Goal: Information Seeking & Learning: Learn about a topic

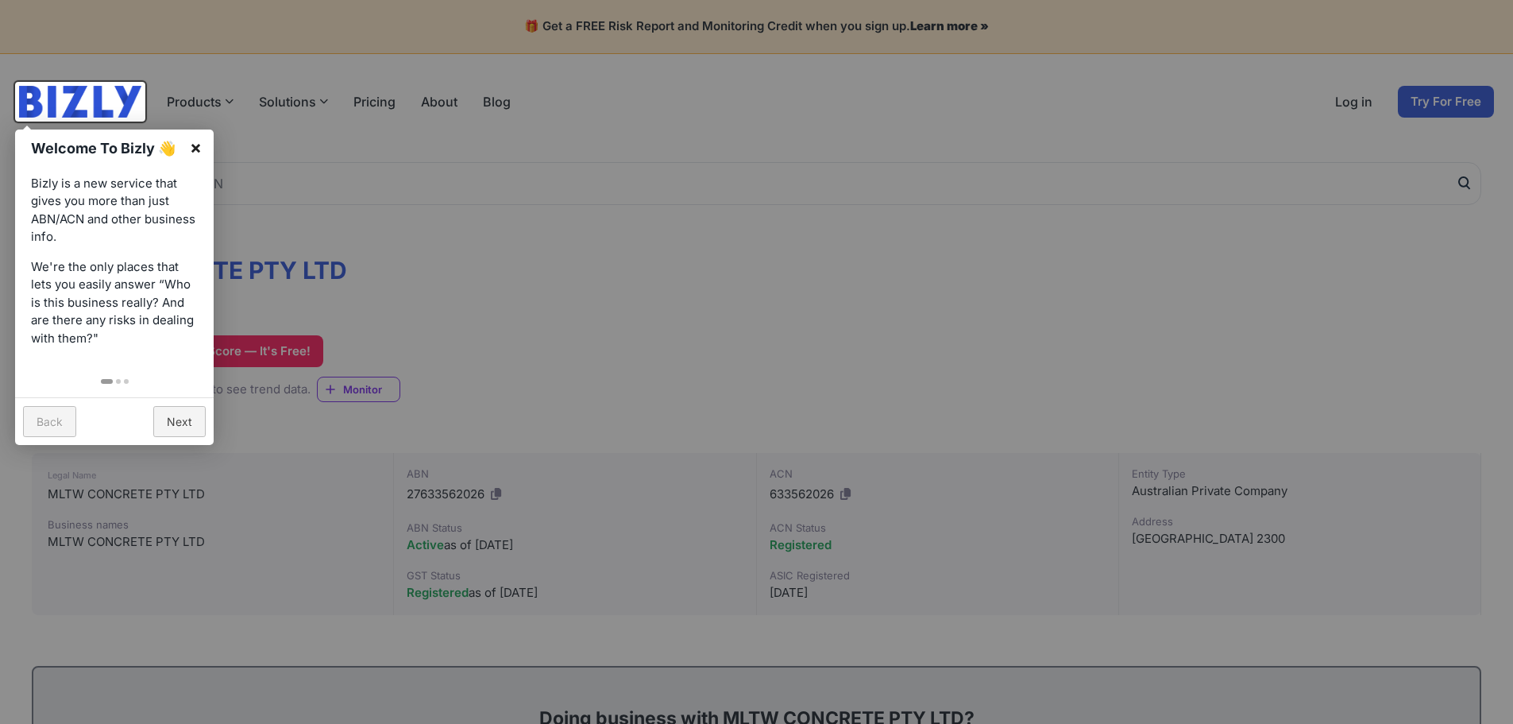
click at [202, 146] on link "×" at bounding box center [196, 147] width 36 height 36
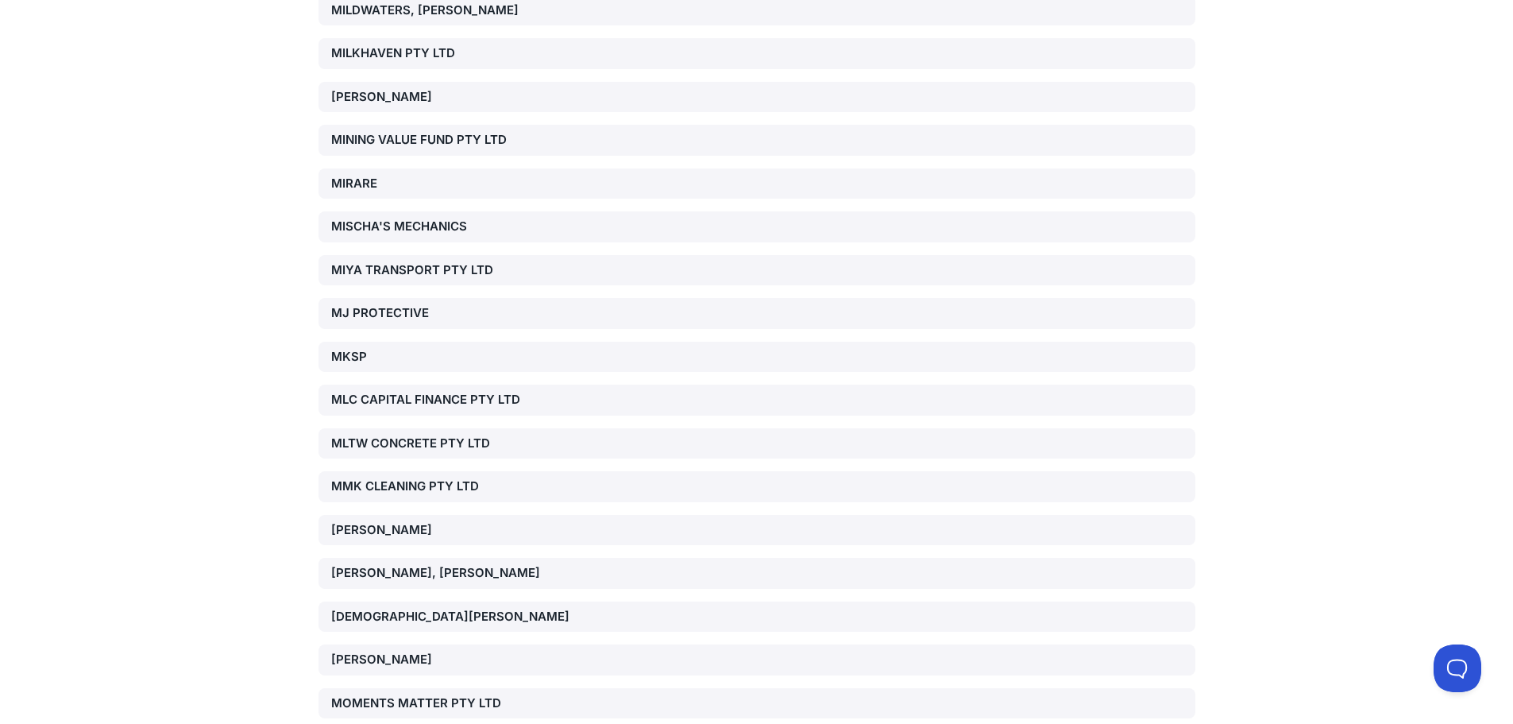
scroll to position [31383, 0]
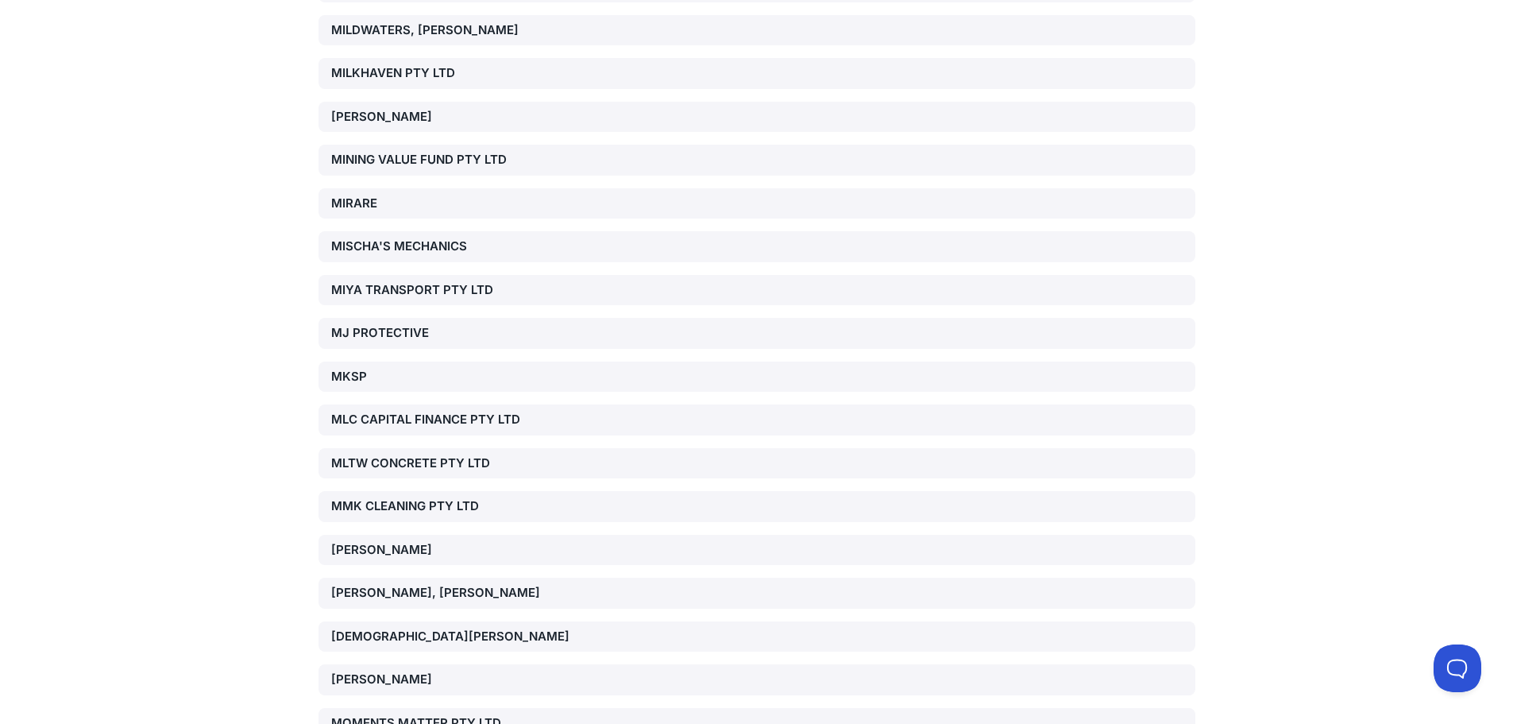
click at [364, 454] on div "MLTW CONCRETE PTY LTD" at bounding box center [471, 463] width 280 height 18
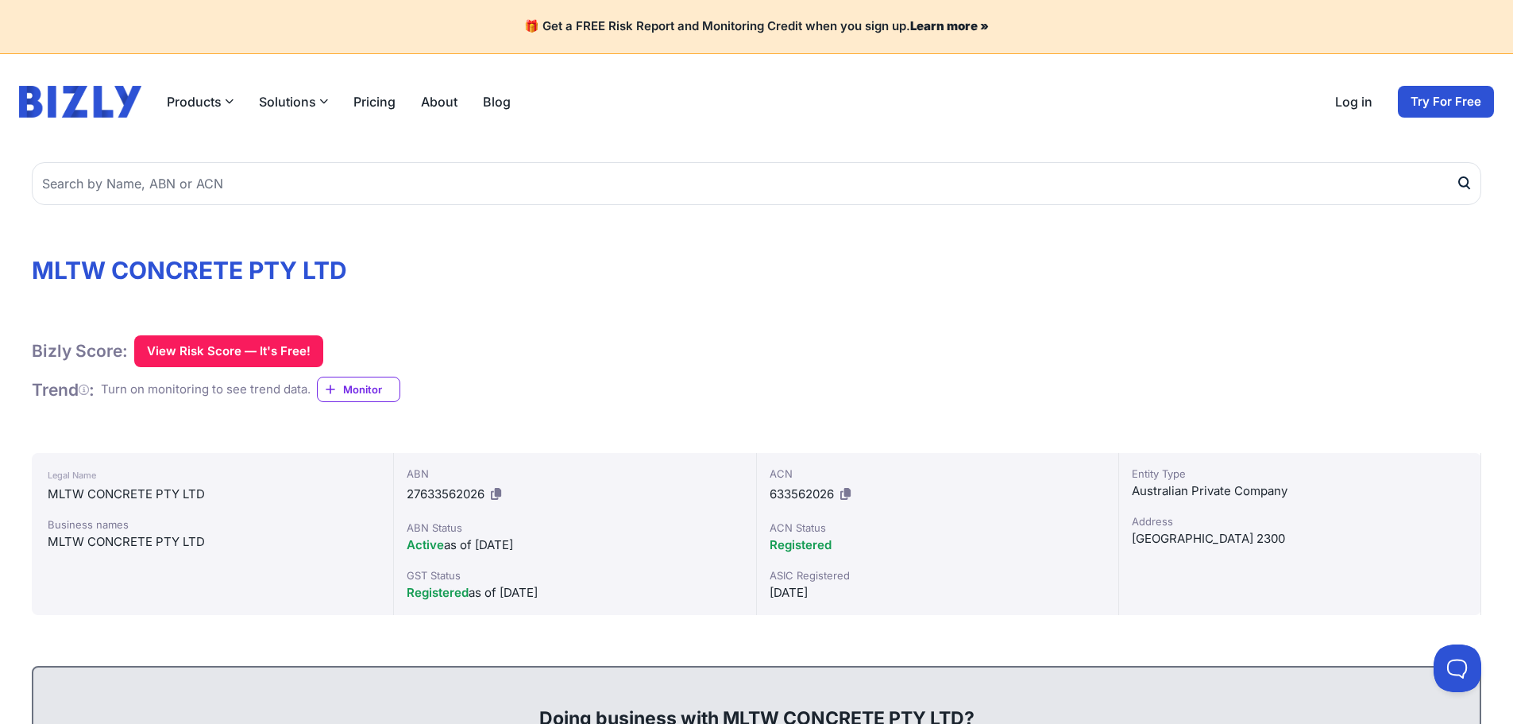
click at [499, 493] on icon at bounding box center [496, 494] width 10 height 12
